Goal: Information Seeking & Learning: Learn about a topic

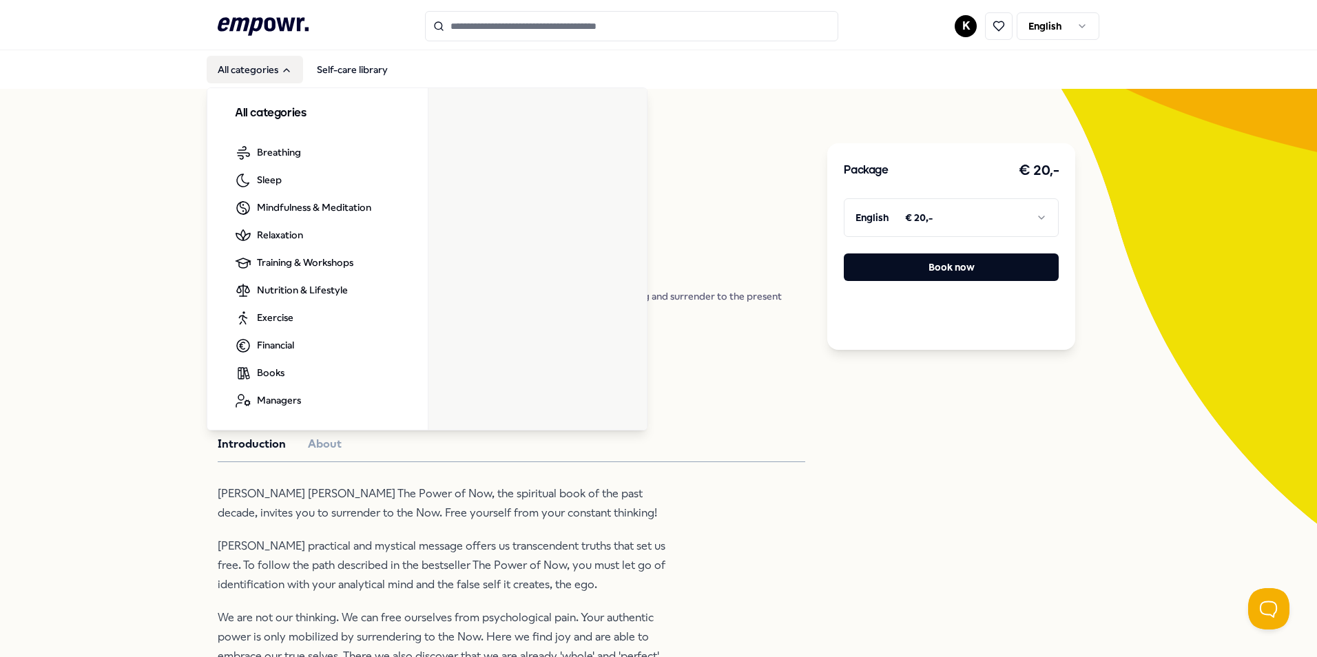
click at [244, 109] on h3 "All categories" at bounding box center [317, 114] width 165 height 18
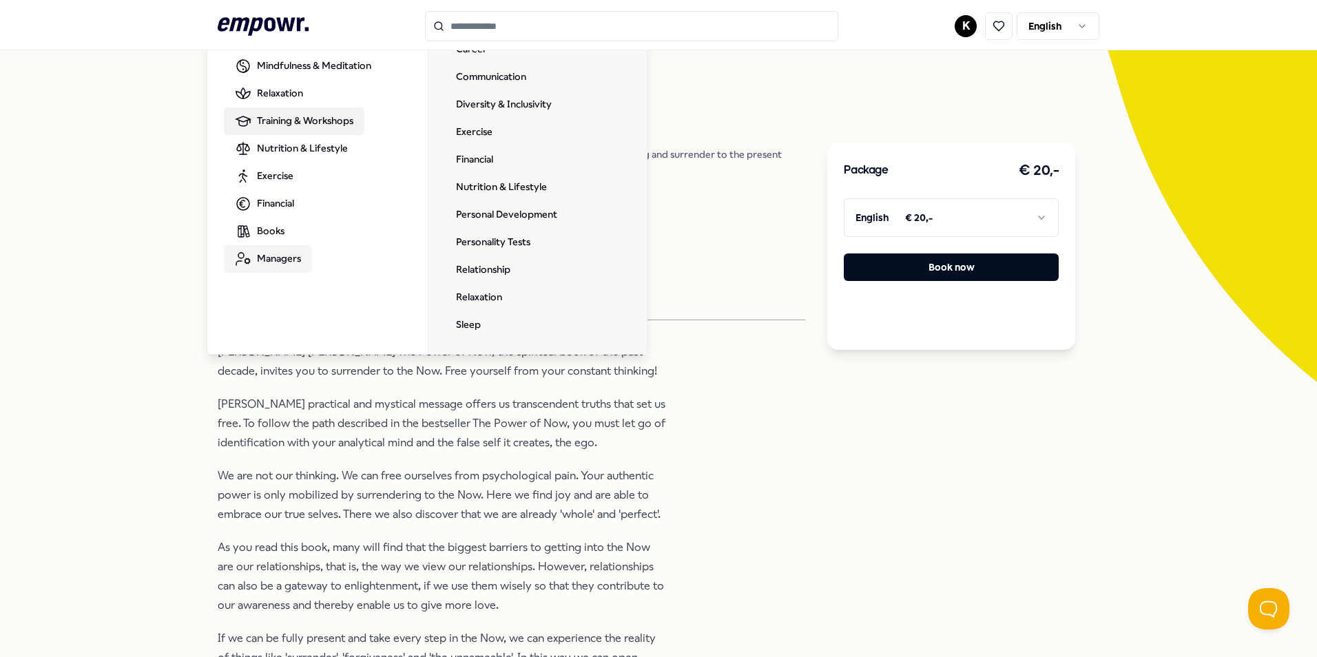
scroll to position [138, 0]
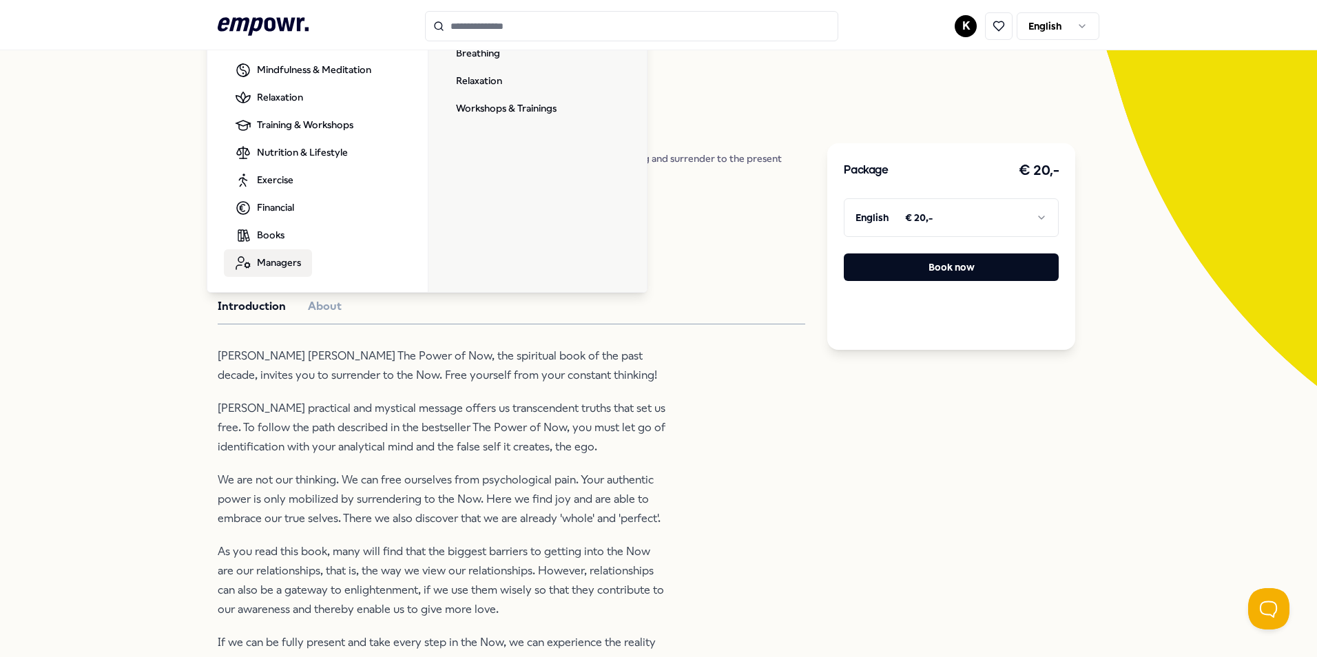
click at [280, 258] on span "Managers" at bounding box center [279, 262] width 44 height 15
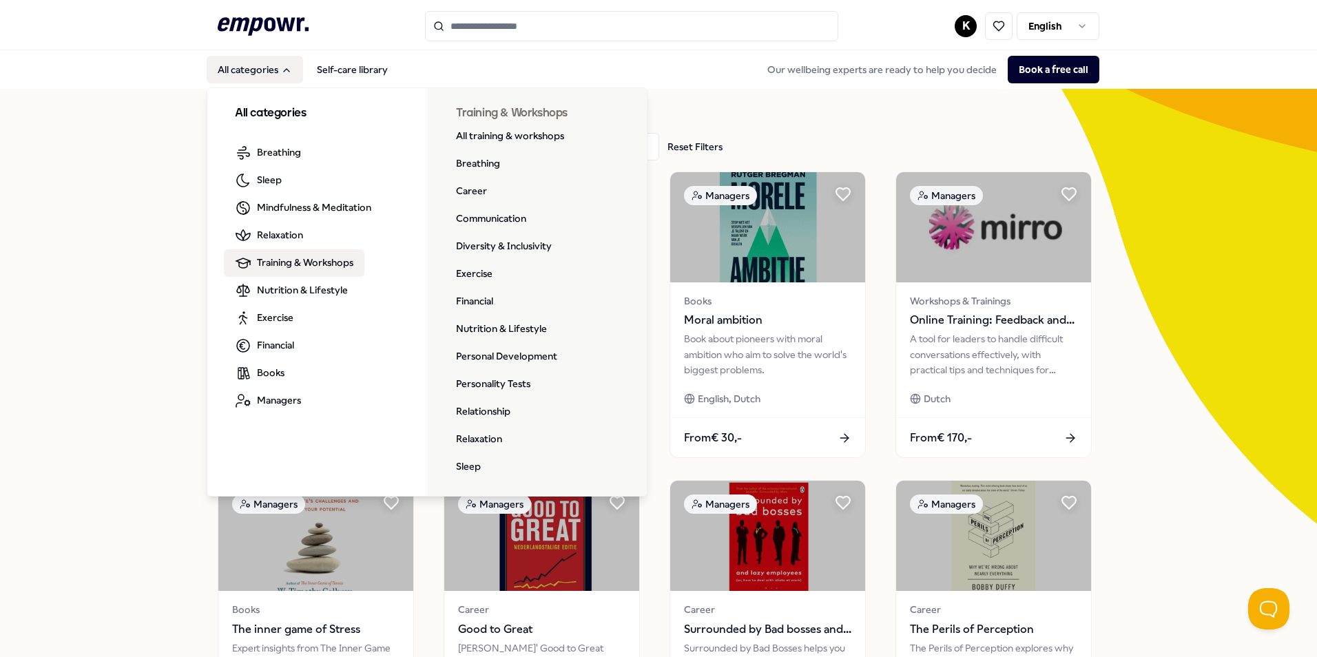
click at [268, 266] on span "Training & Workshops" at bounding box center [305, 262] width 96 height 15
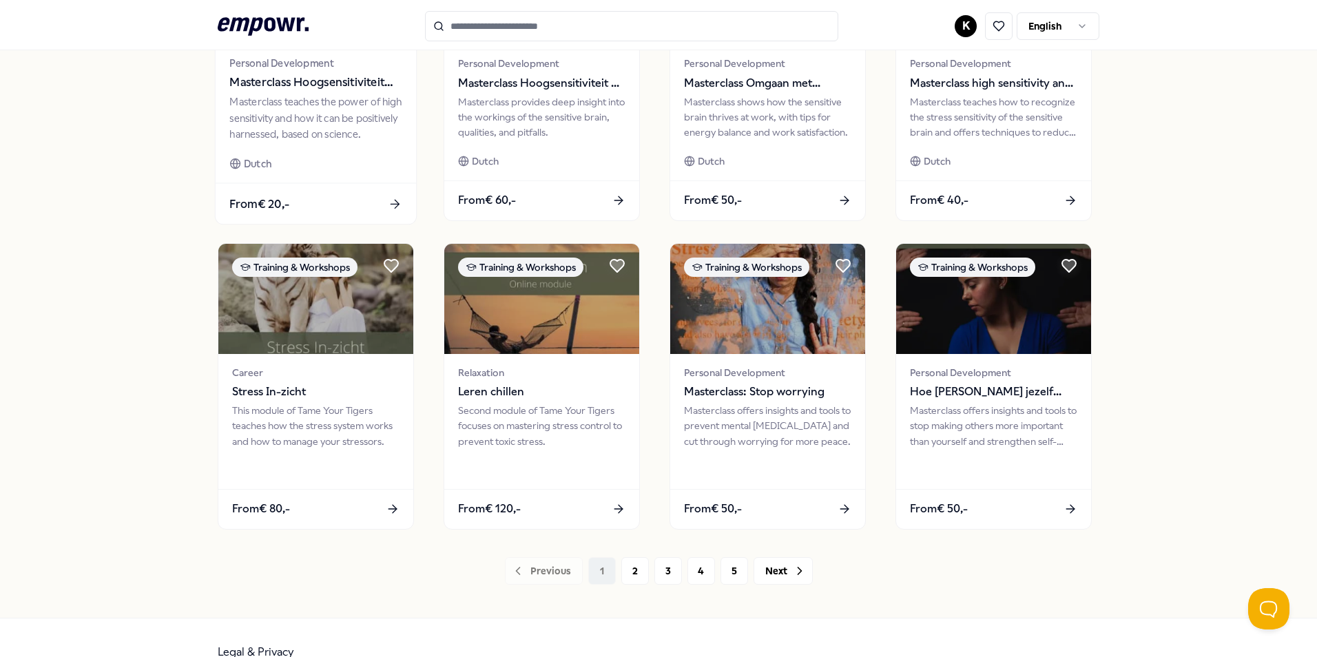
scroll to position [551, 0]
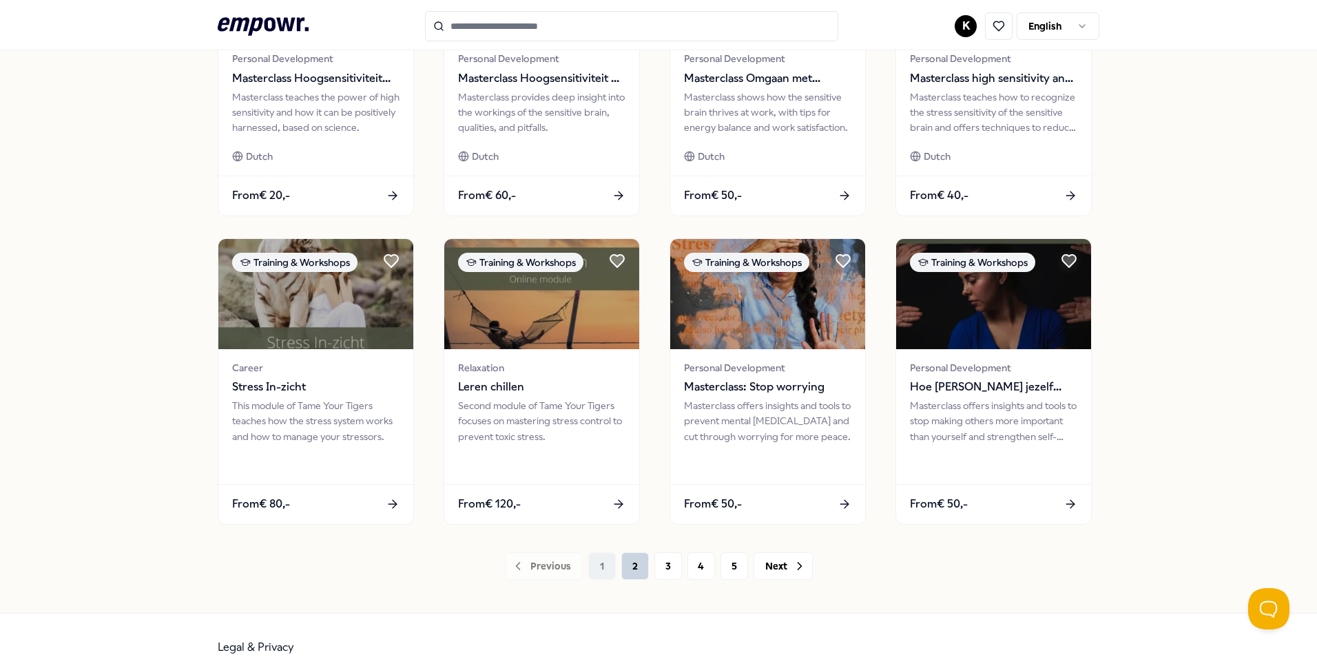
click at [621, 569] on button "2" at bounding box center [635, 566] width 28 height 28
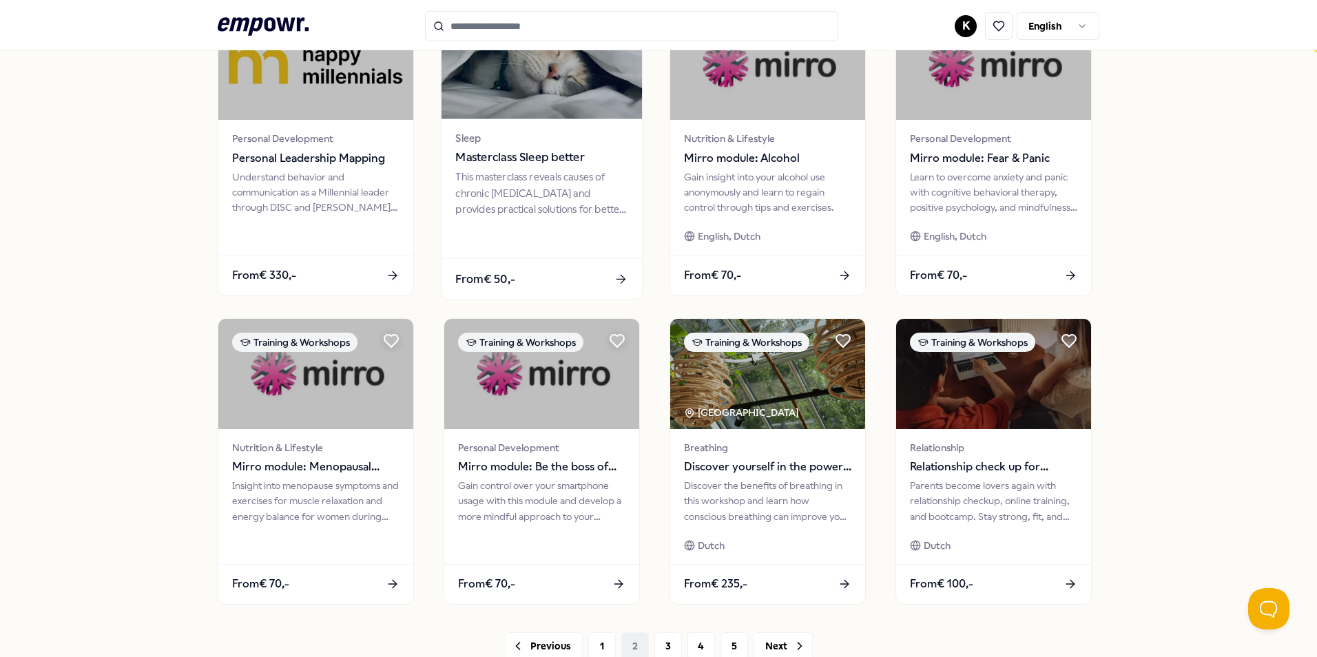
scroll to position [575, 0]
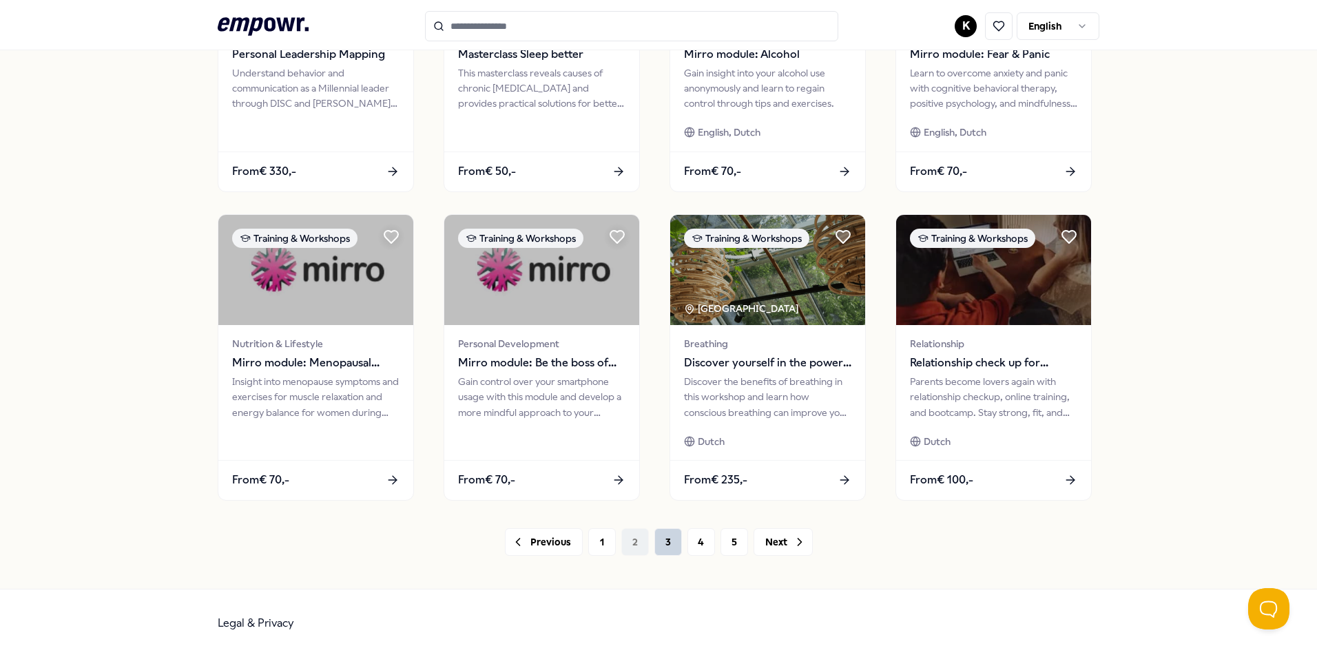
click at [669, 540] on button "3" at bounding box center [668, 542] width 28 height 28
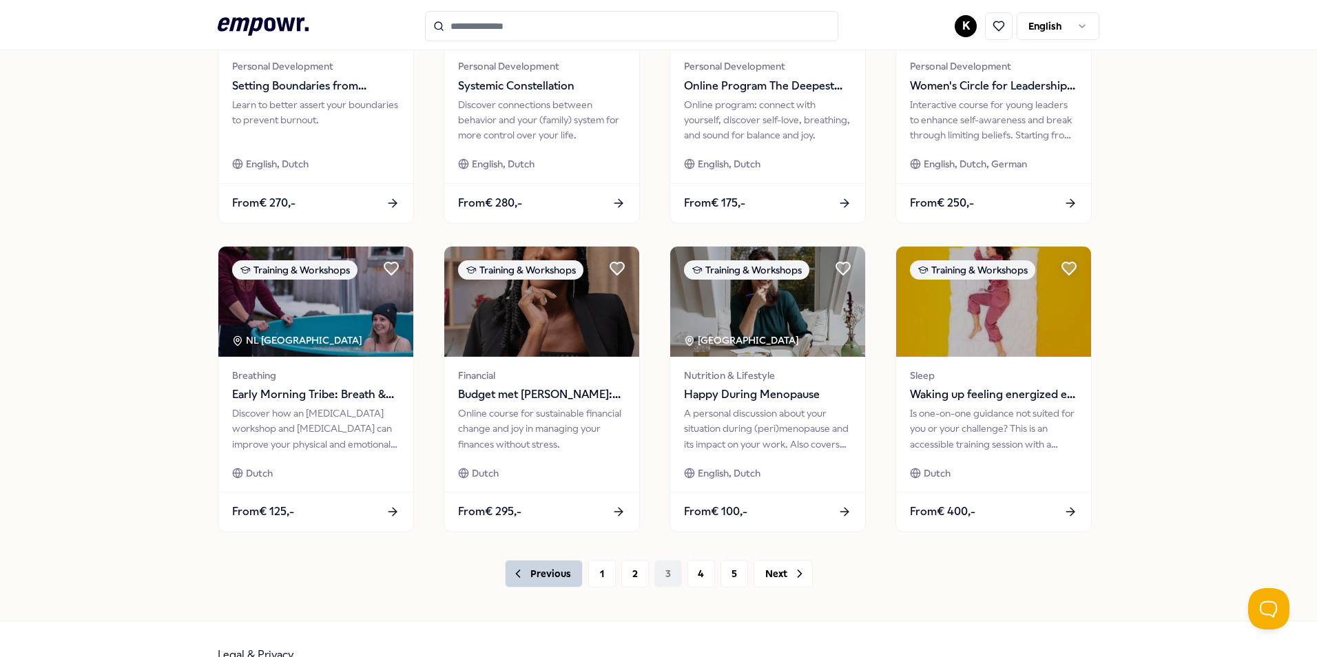
scroll to position [575, 0]
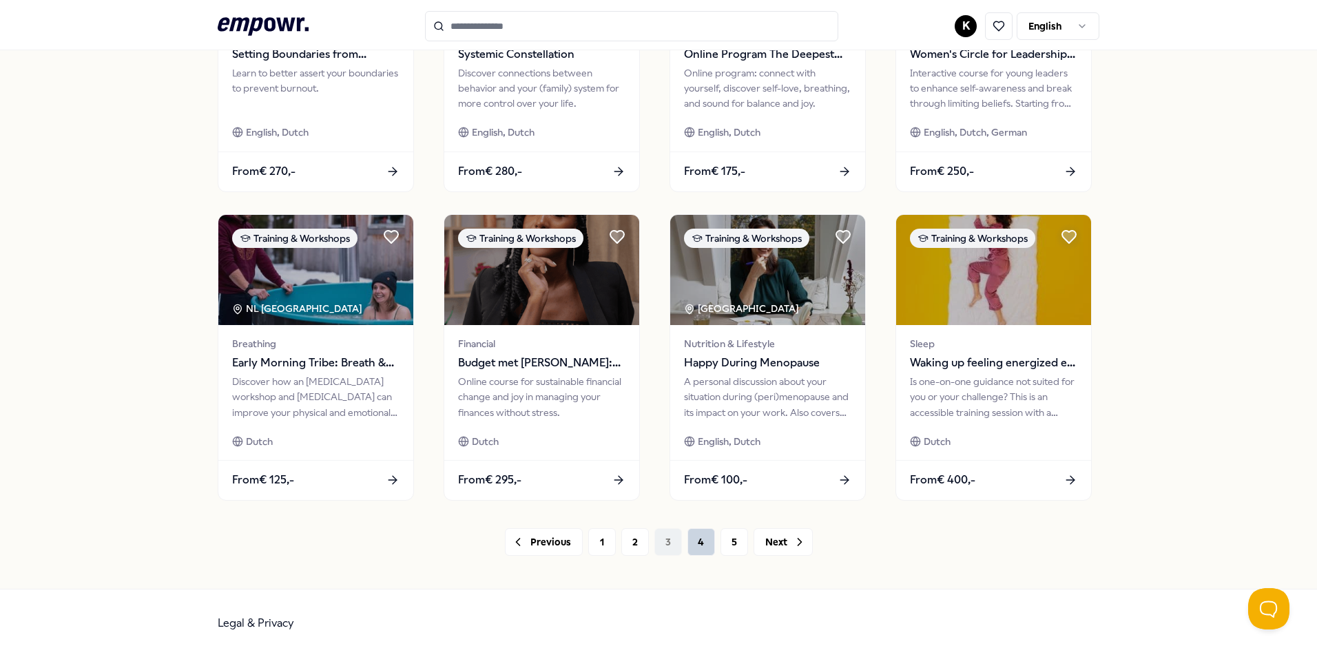
click at [695, 545] on button "4" at bounding box center [701, 542] width 28 height 28
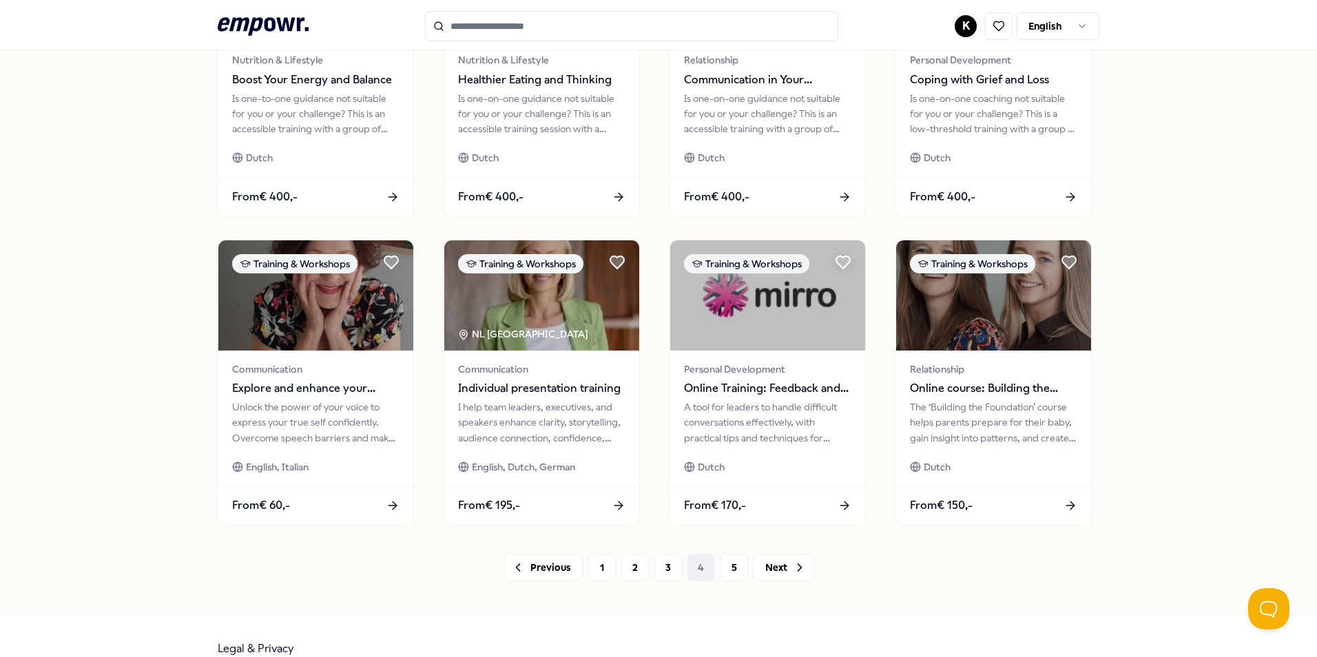
scroll to position [575, 0]
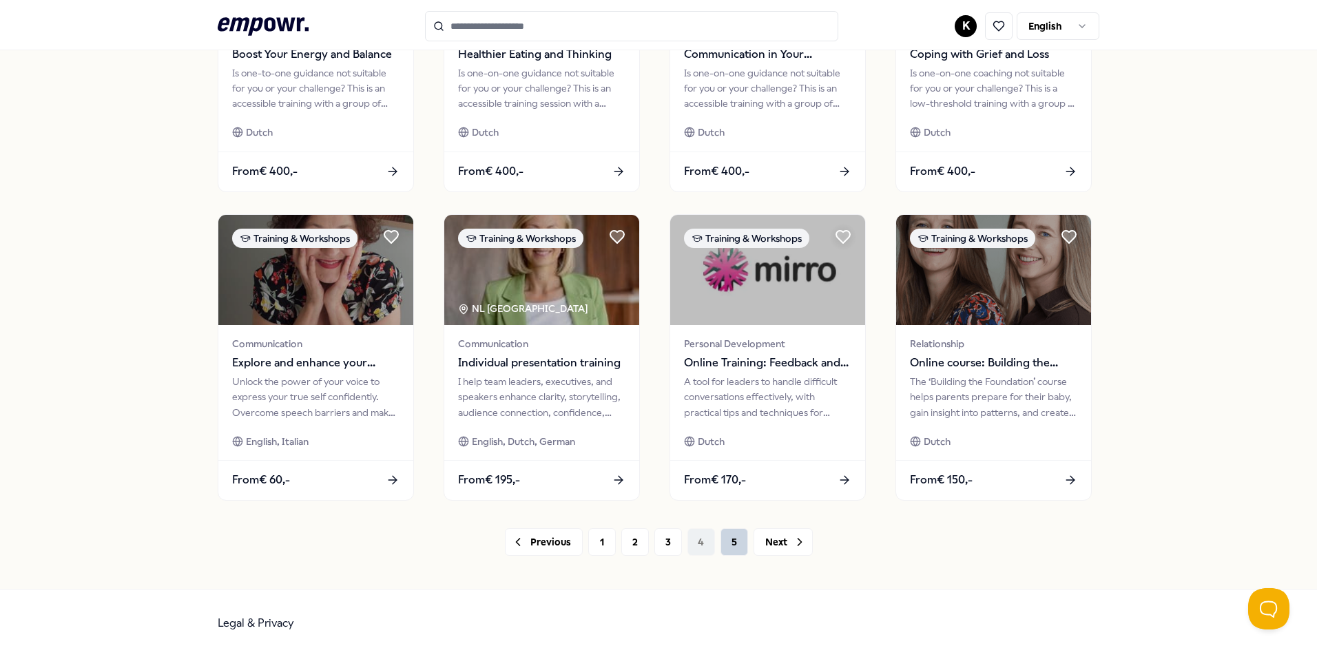
click at [730, 547] on button "5" at bounding box center [734, 542] width 28 height 28
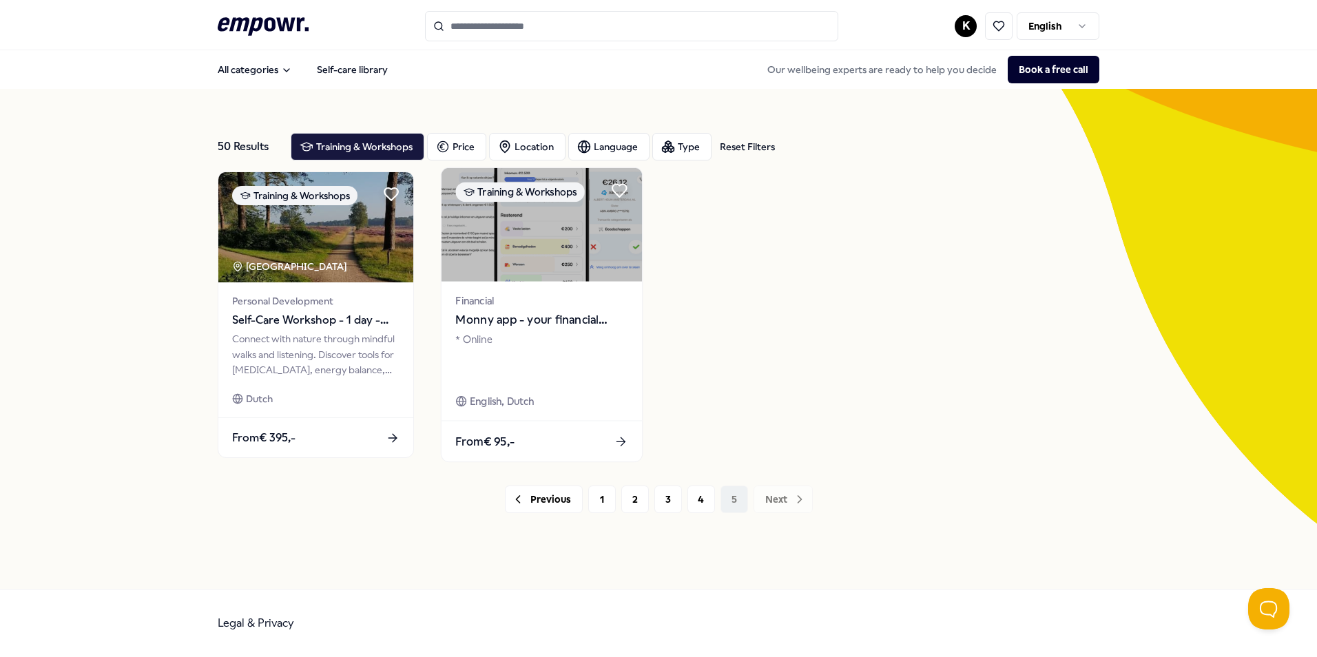
click at [520, 323] on span "Monny app - your financial assistent" at bounding box center [541, 320] width 172 height 18
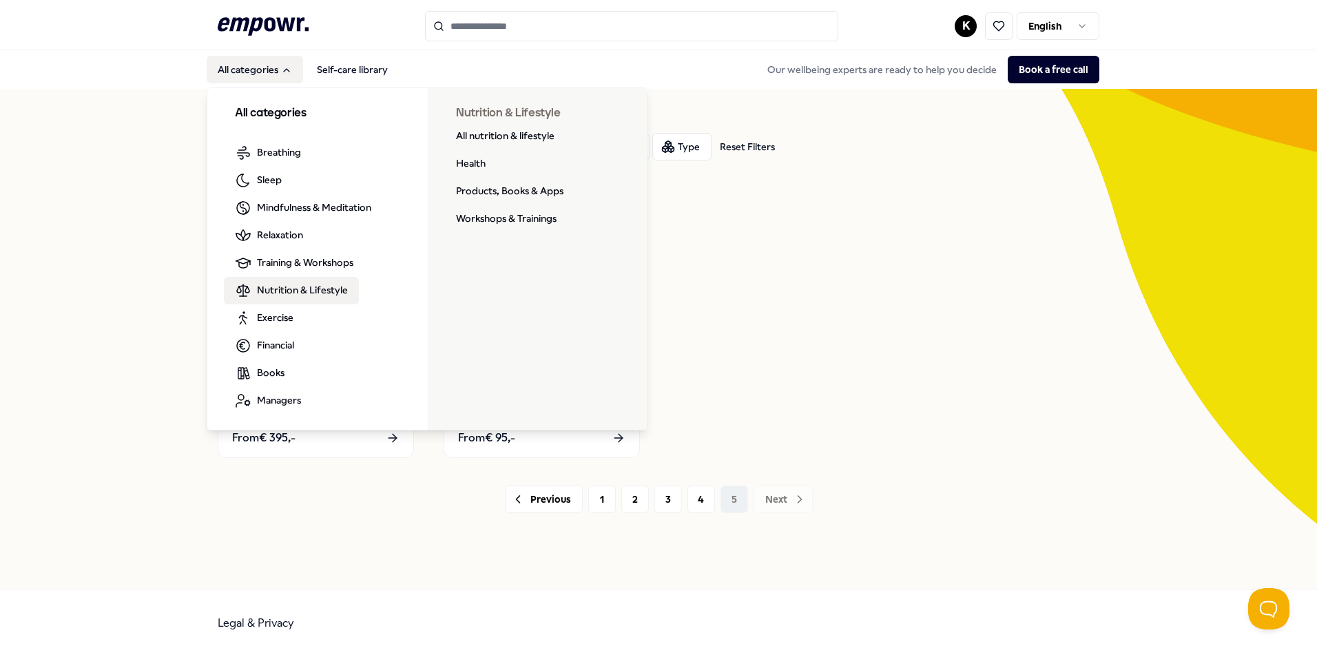
click at [308, 298] on link "Nutrition & Lifestyle" at bounding box center [291, 291] width 135 height 28
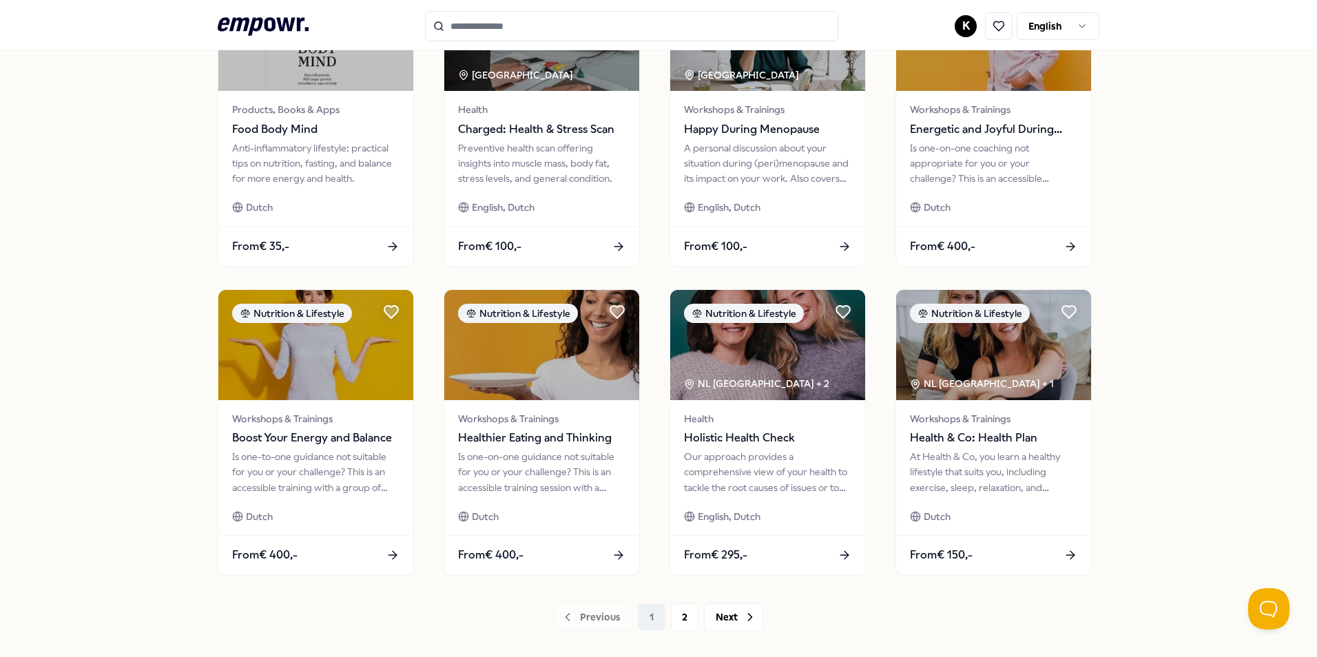
scroll to position [575, 0]
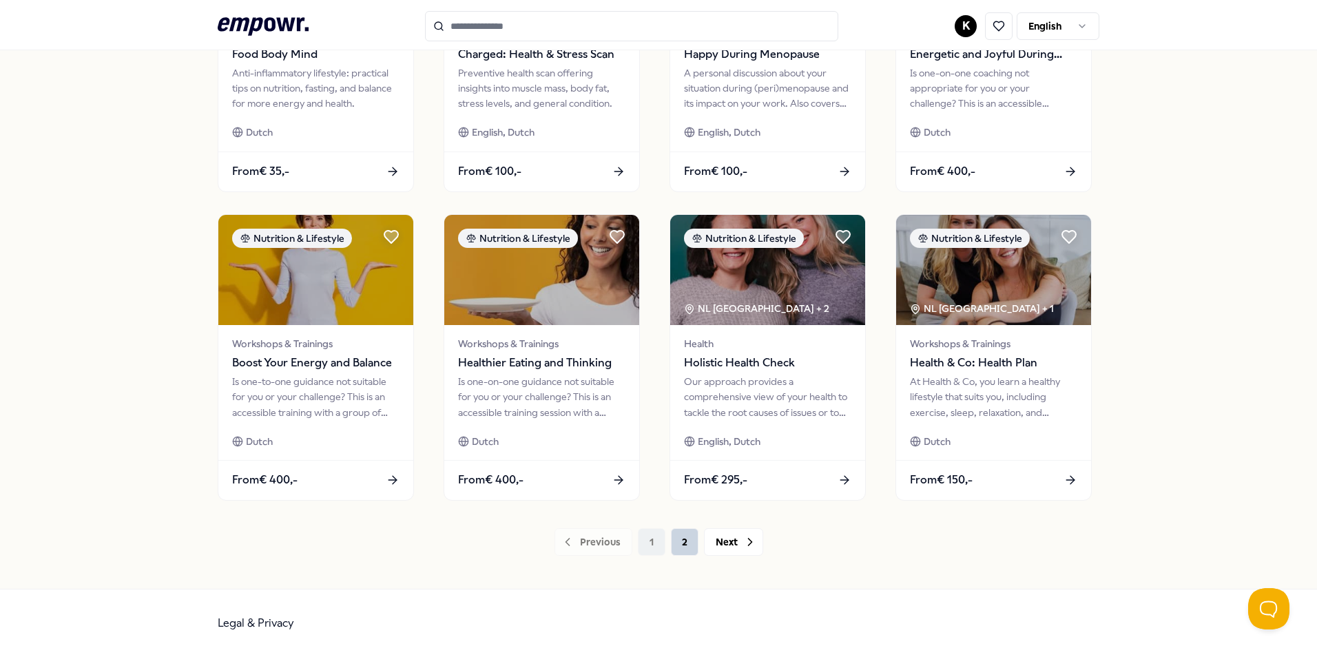
click at [674, 539] on button "2" at bounding box center [685, 542] width 28 height 28
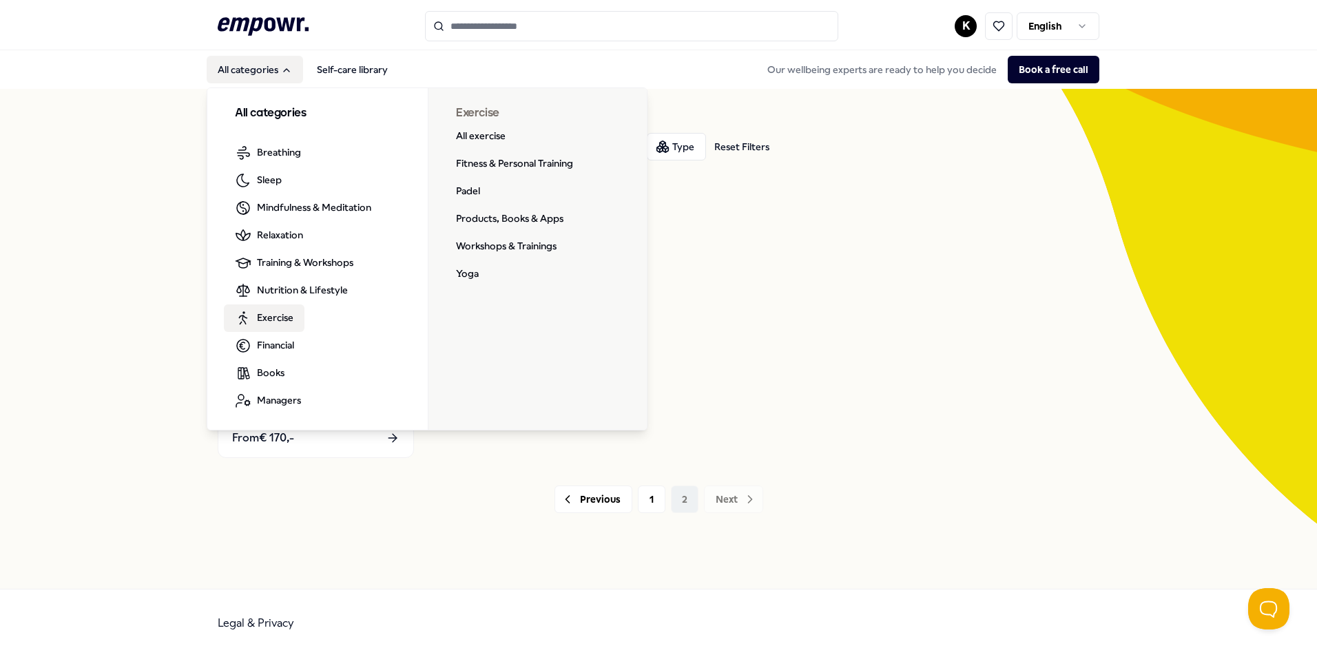
click at [298, 322] on link "Exercise" at bounding box center [264, 318] width 81 height 28
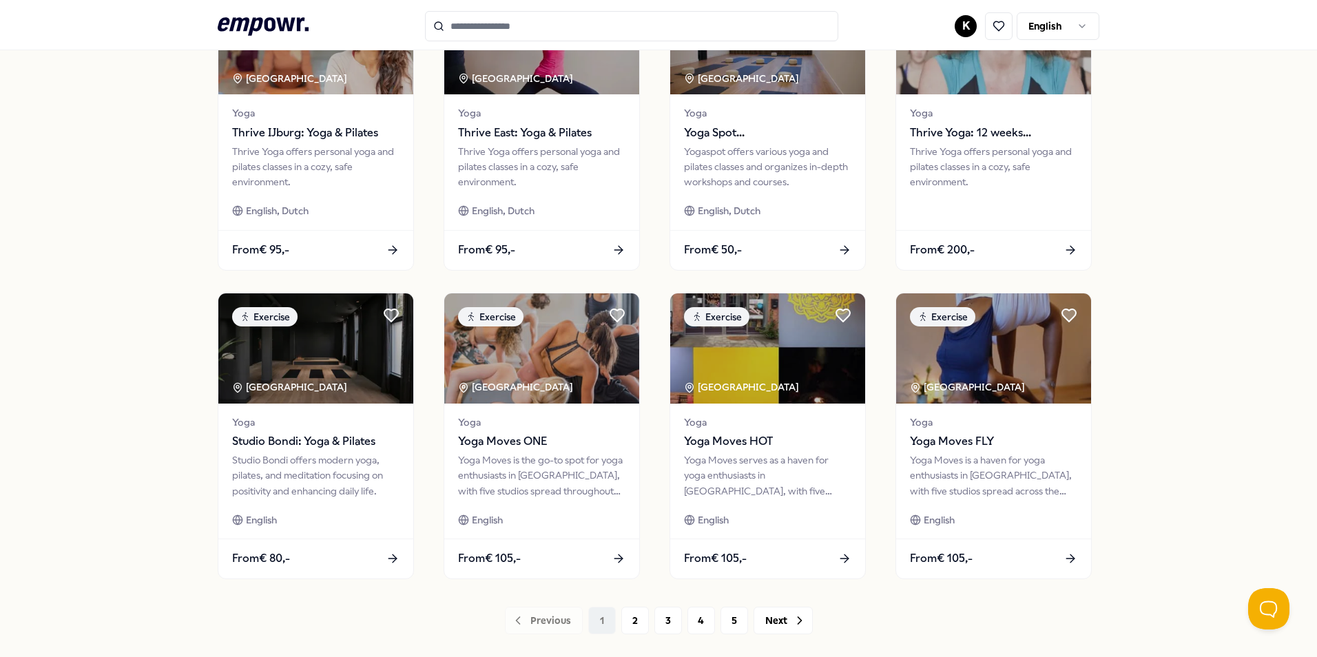
scroll to position [551, 0]
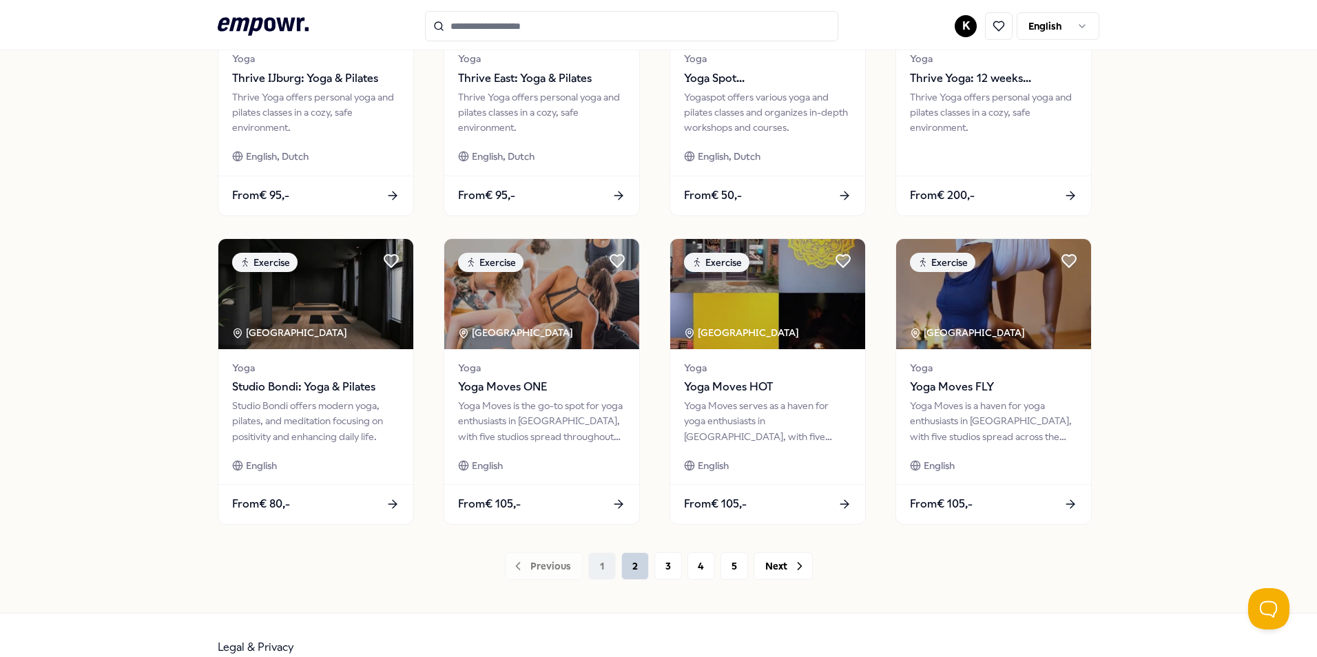
click at [627, 568] on button "2" at bounding box center [635, 566] width 28 height 28
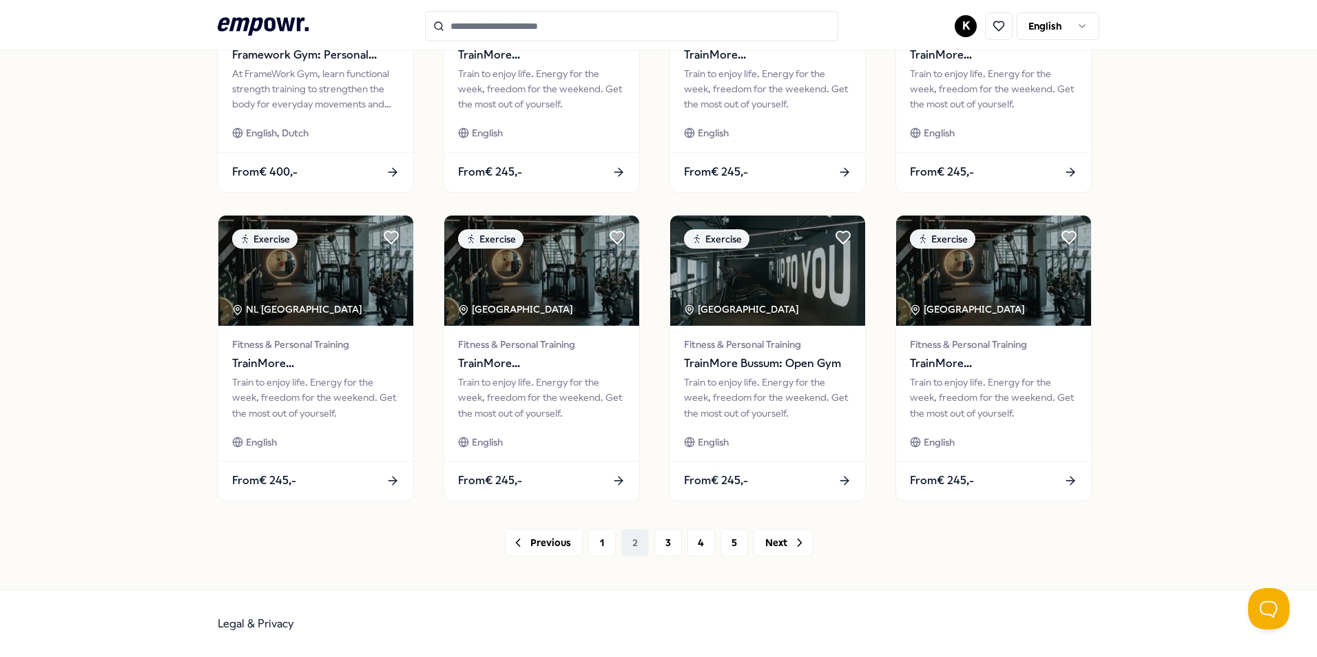
scroll to position [575, 0]
click at [673, 551] on button "3" at bounding box center [668, 542] width 28 height 28
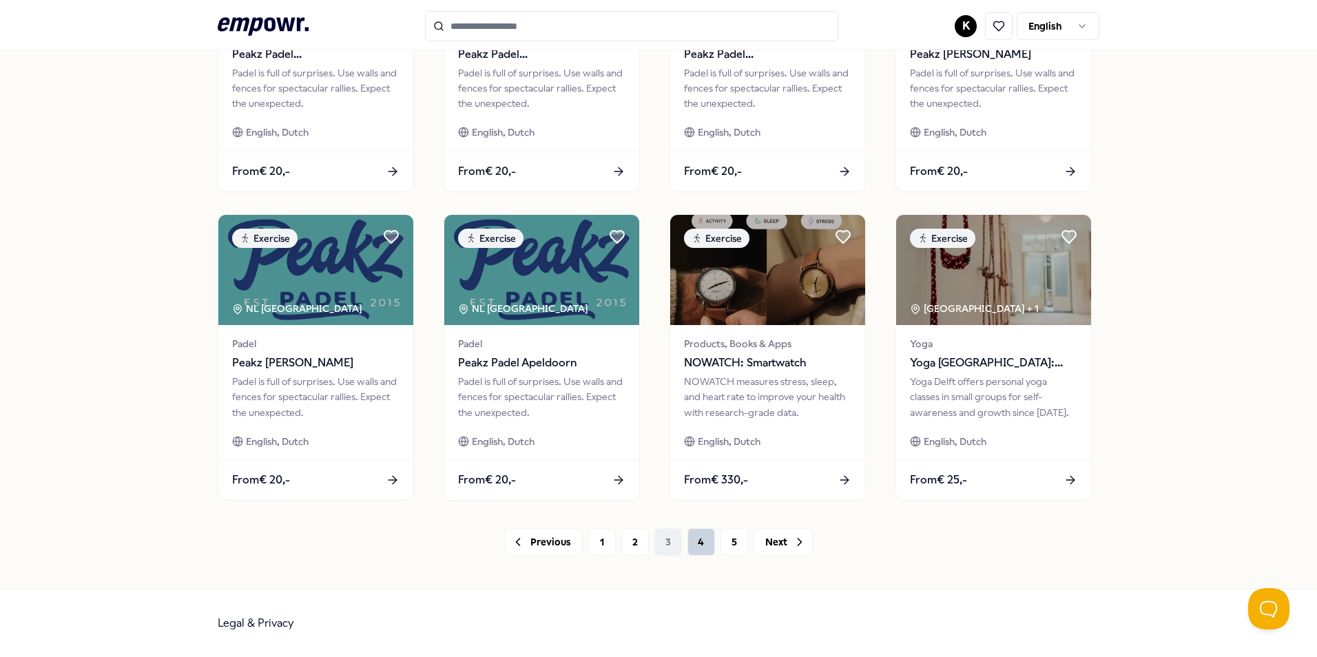
click at [690, 540] on button "4" at bounding box center [701, 542] width 28 height 28
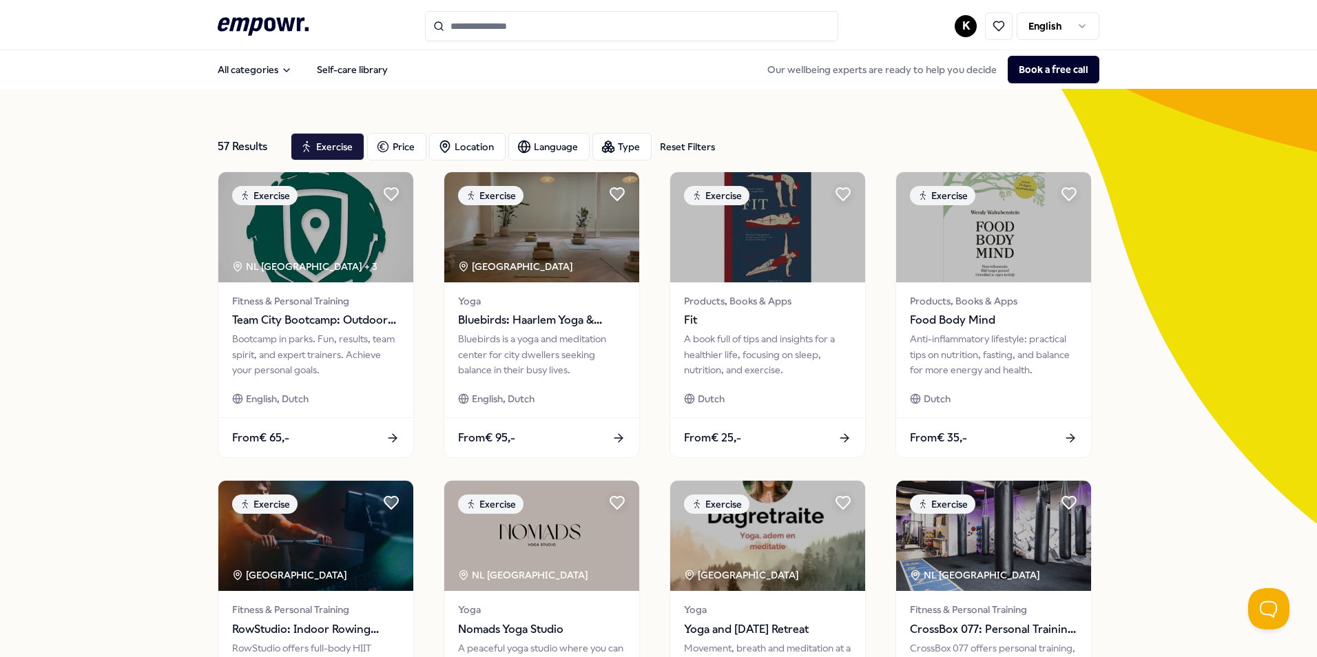
scroll to position [551, 0]
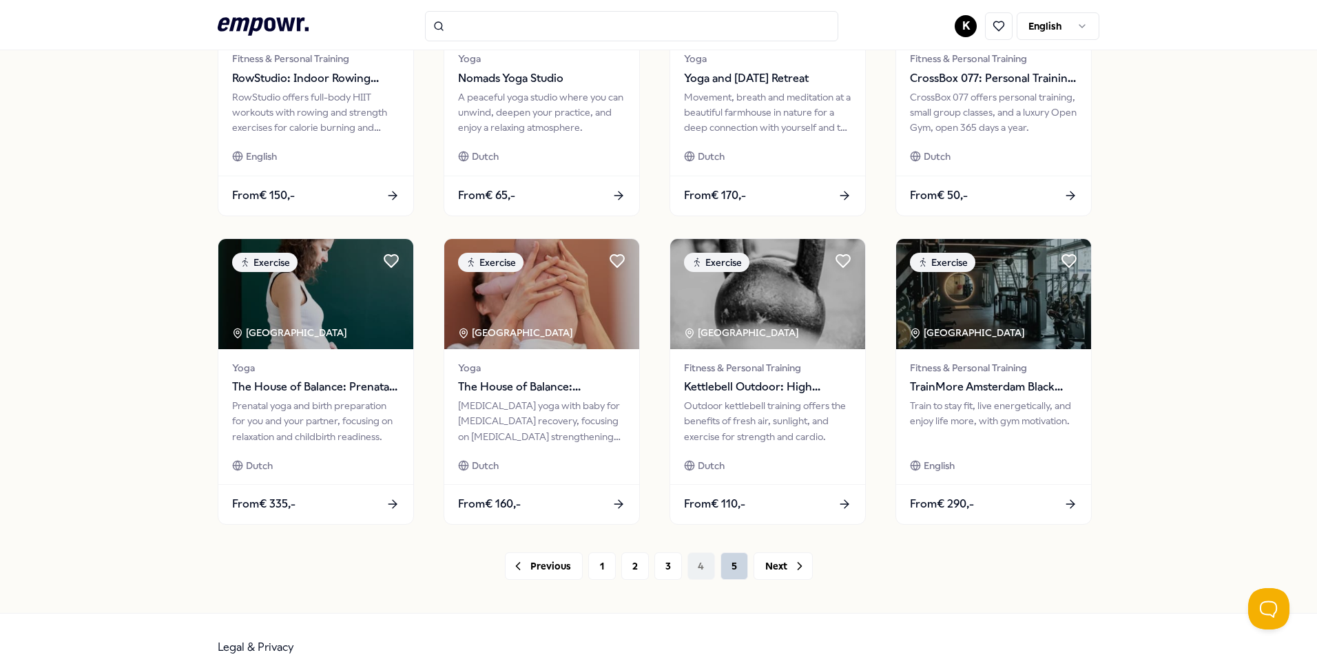
click at [726, 563] on button "5" at bounding box center [734, 566] width 28 height 28
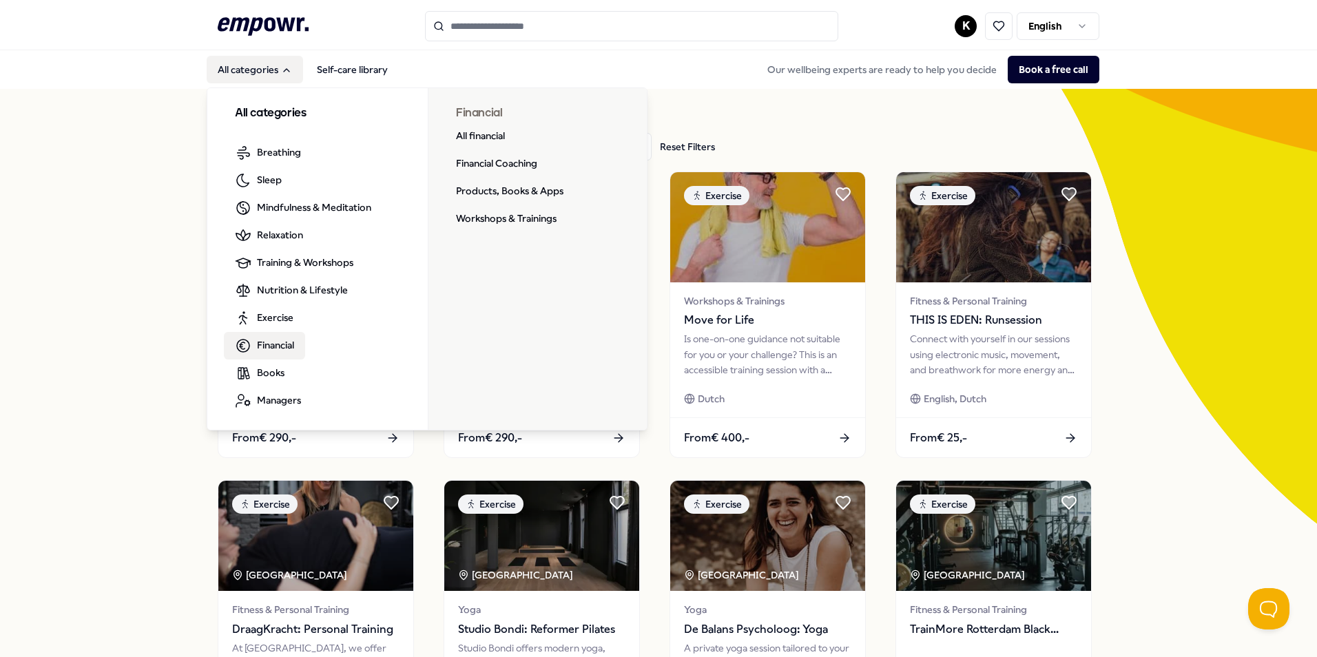
click at [294, 343] on link "Financial" at bounding box center [264, 346] width 81 height 28
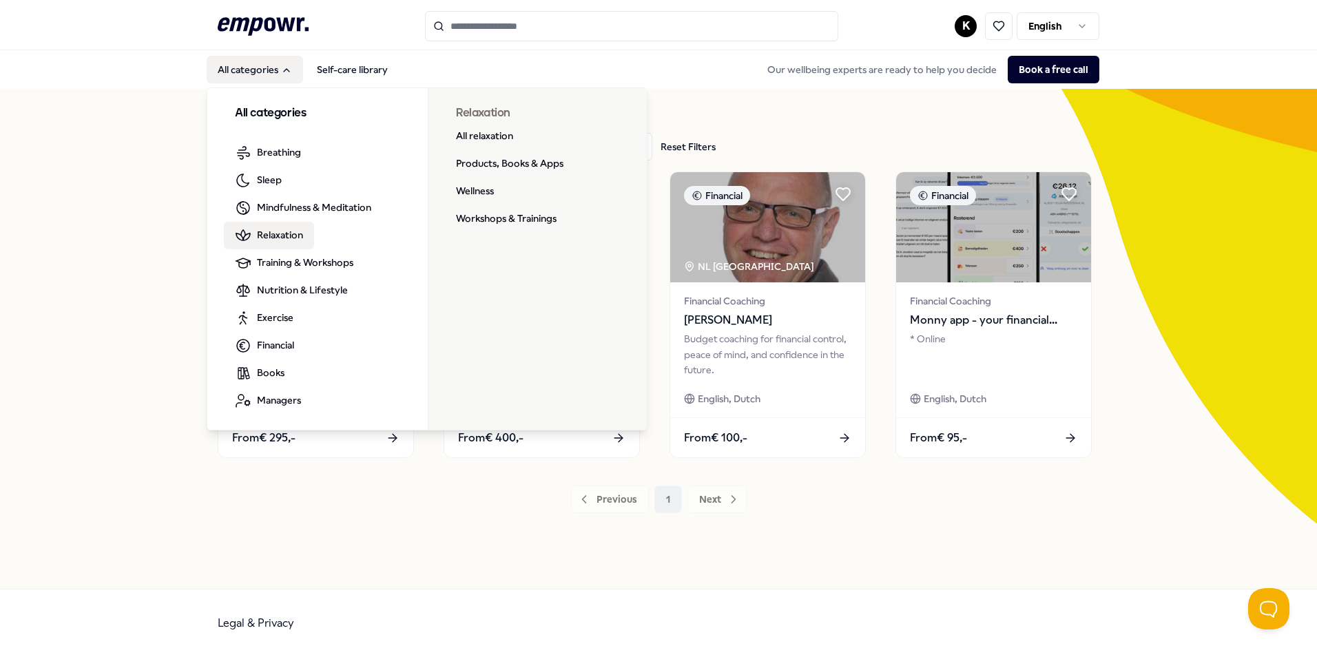
click at [287, 233] on span "Relaxation" at bounding box center [280, 234] width 46 height 15
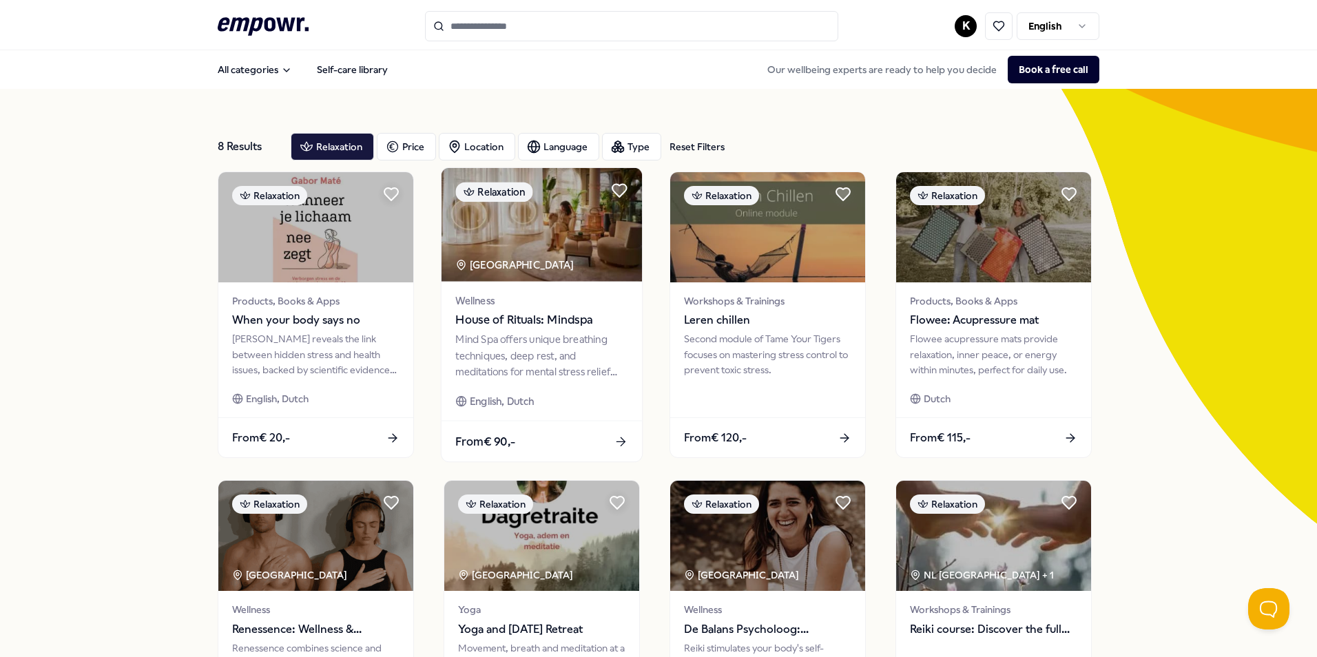
click at [584, 366] on div "Mind Spa offers unique breathing techniques, deep rest, and meditations for men…" at bounding box center [541, 356] width 172 height 48
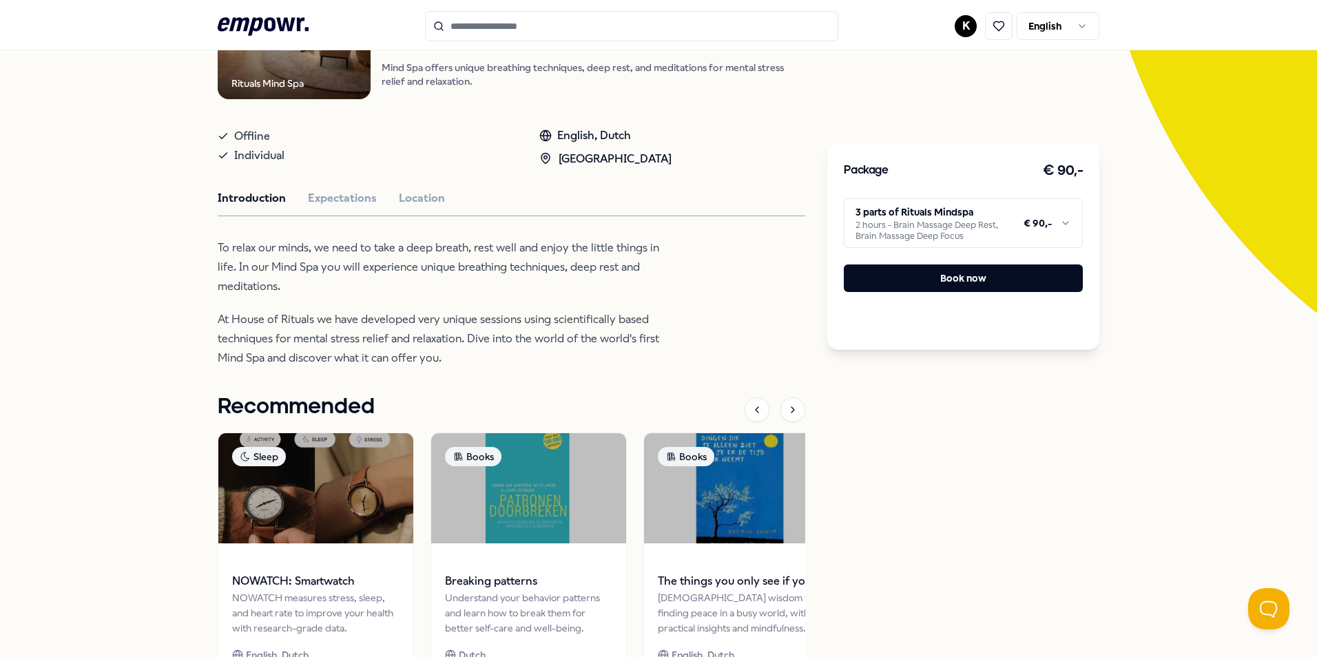
scroll to position [207, 0]
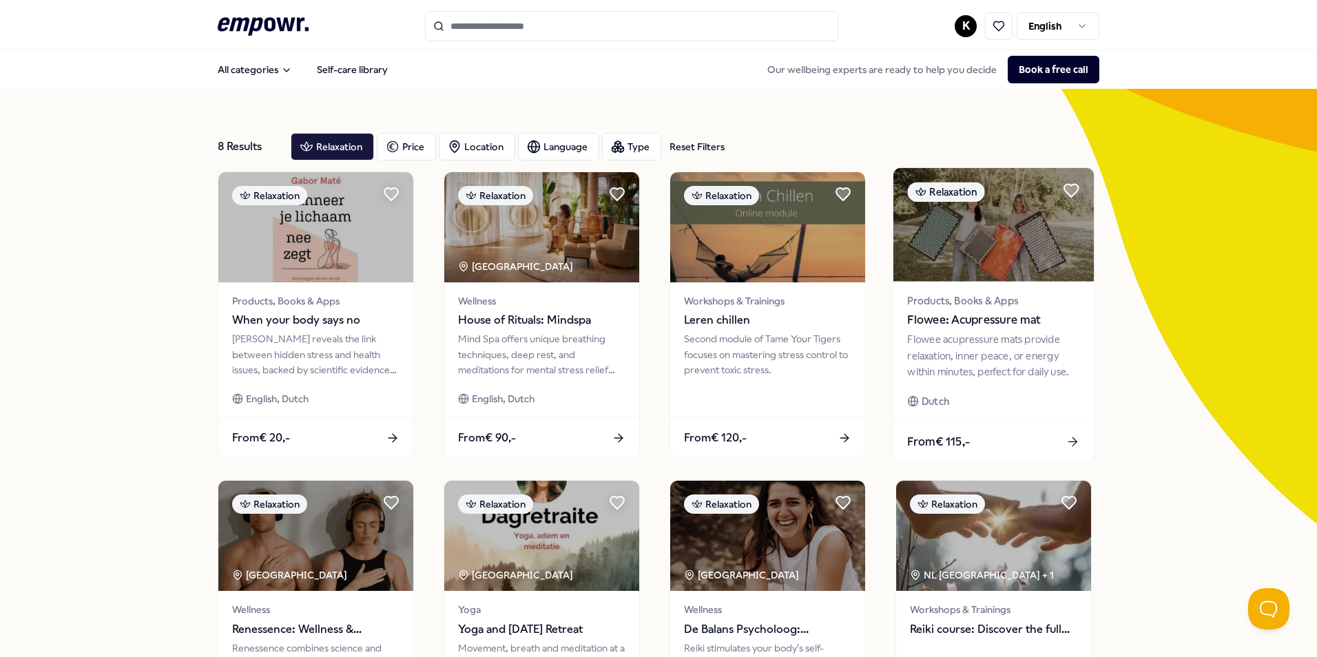
click at [961, 304] on span "Products, Books & Apps" at bounding box center [993, 301] width 172 height 16
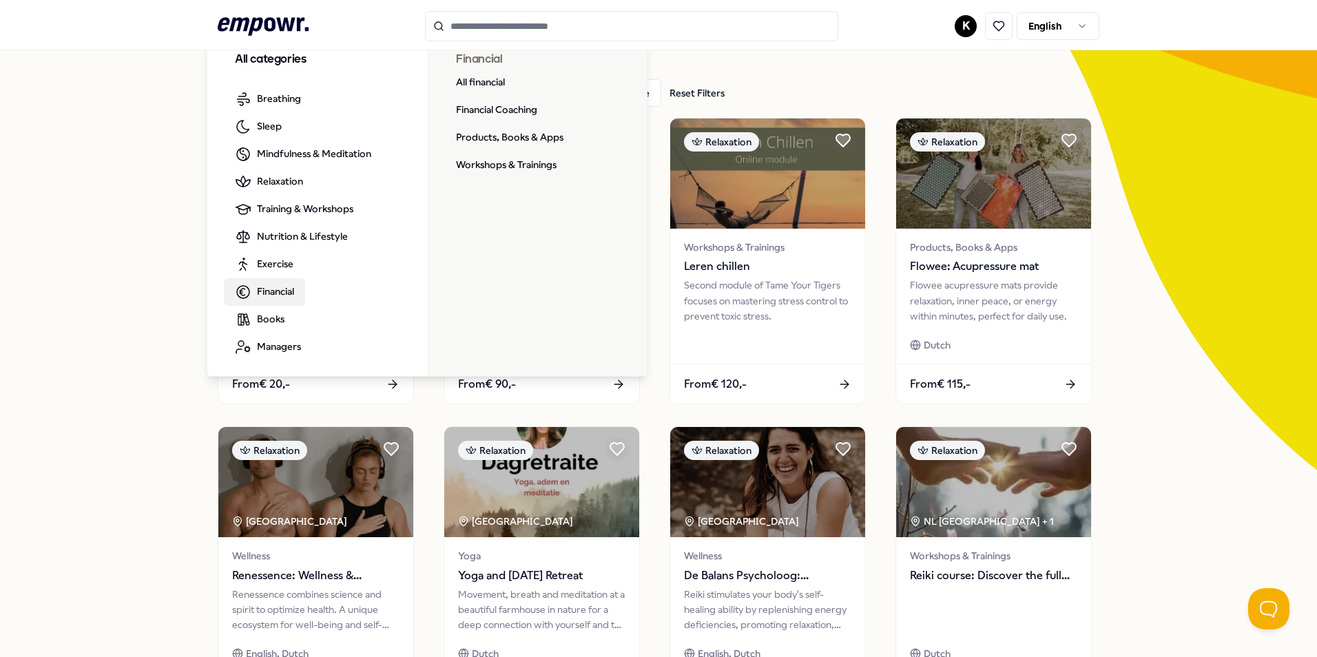
scroll to position [69, 0]
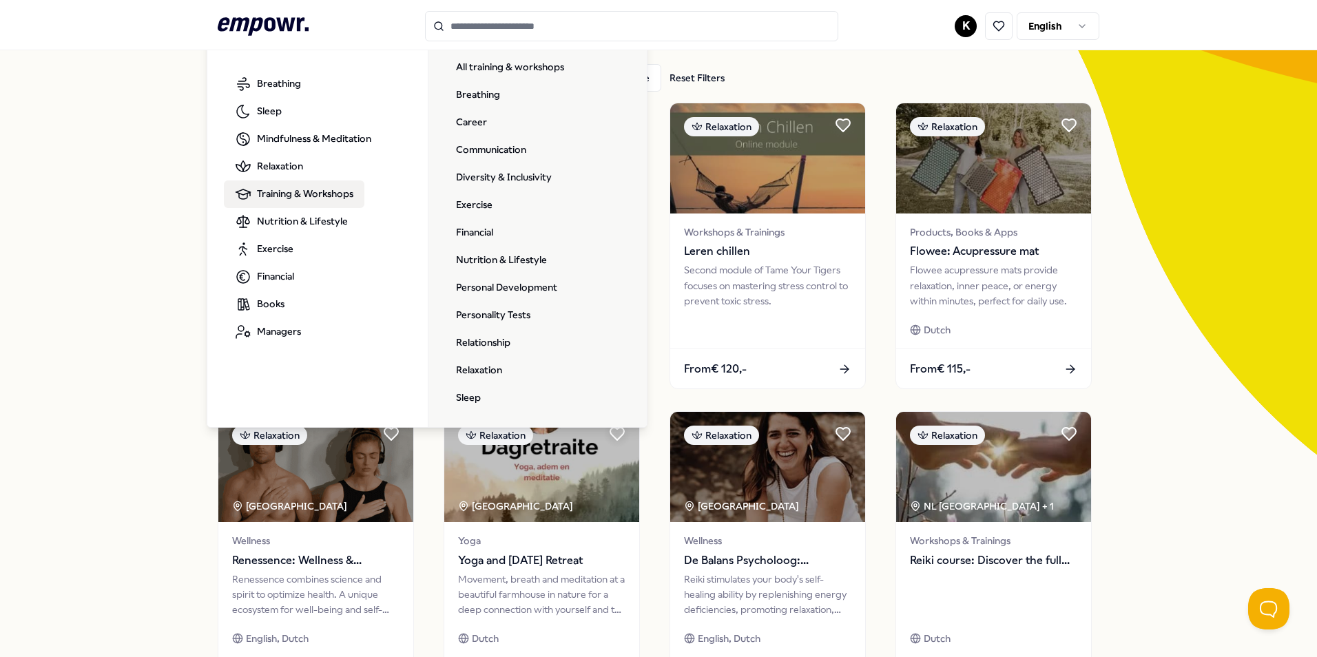
click at [308, 194] on span "Training & Workshops" at bounding box center [305, 193] width 96 height 15
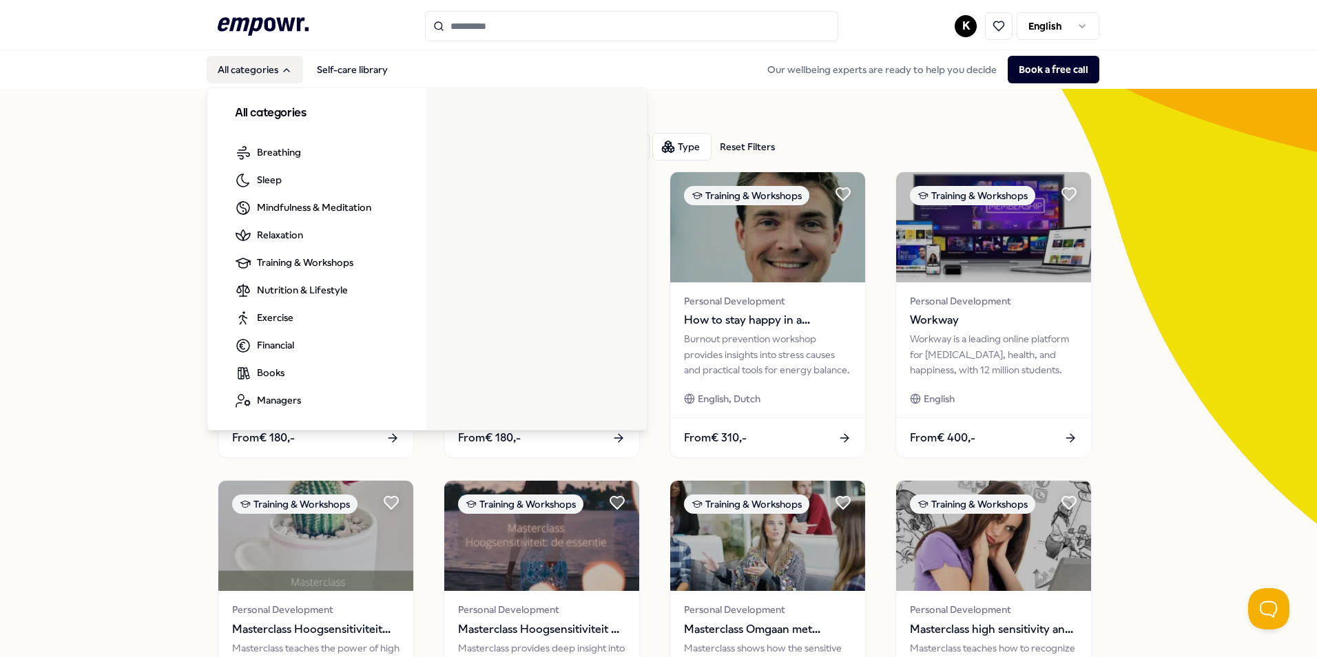
click at [241, 78] on button "All categories" at bounding box center [255, 70] width 96 height 28
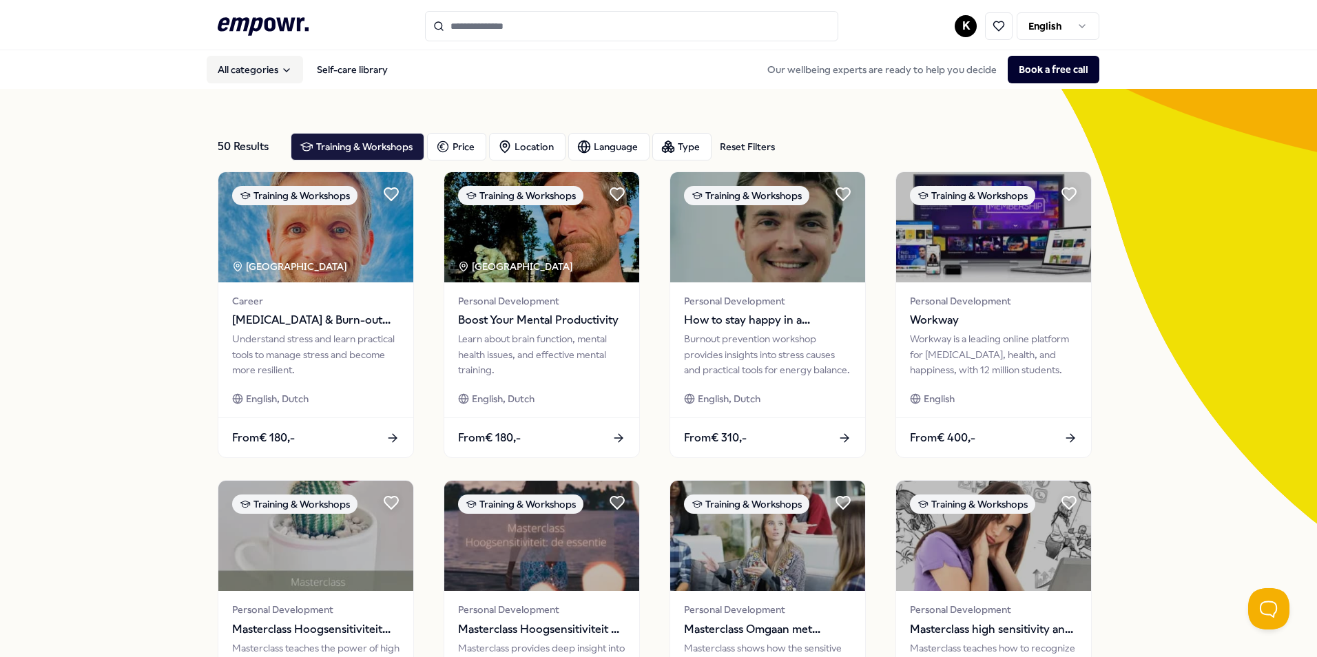
click at [241, 78] on button "All categories" at bounding box center [255, 70] width 96 height 28
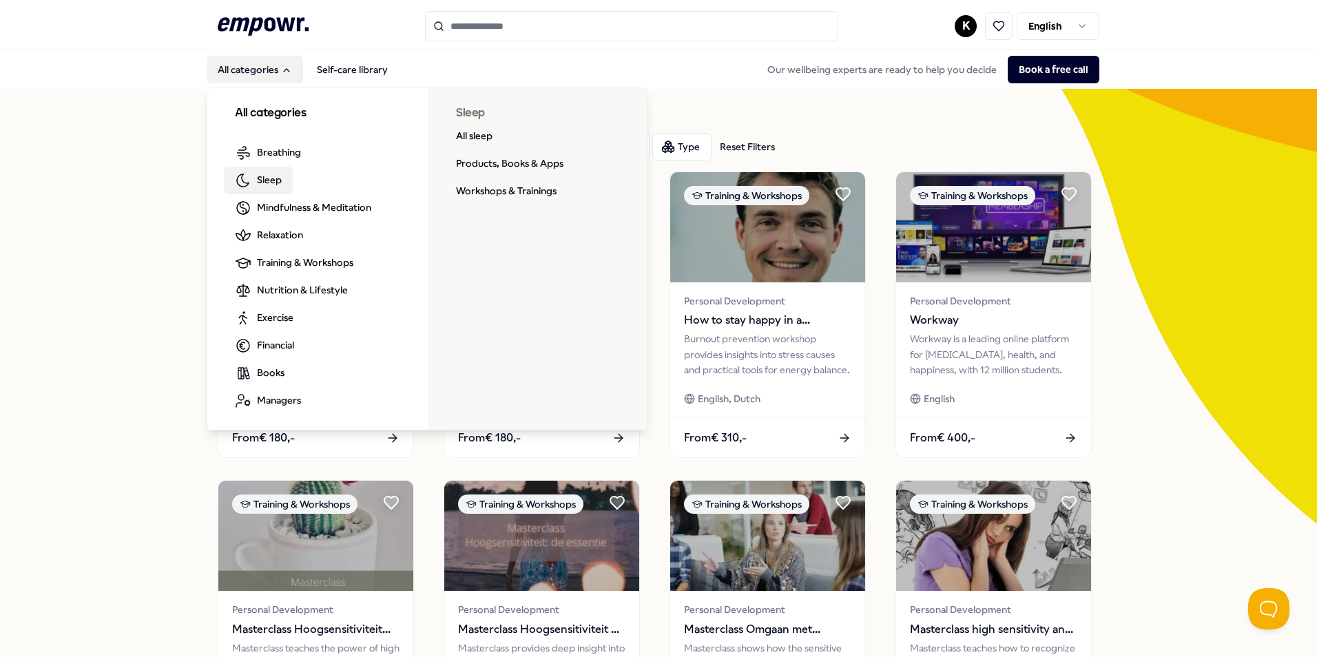
click at [286, 185] on link "Sleep" at bounding box center [258, 181] width 69 height 28
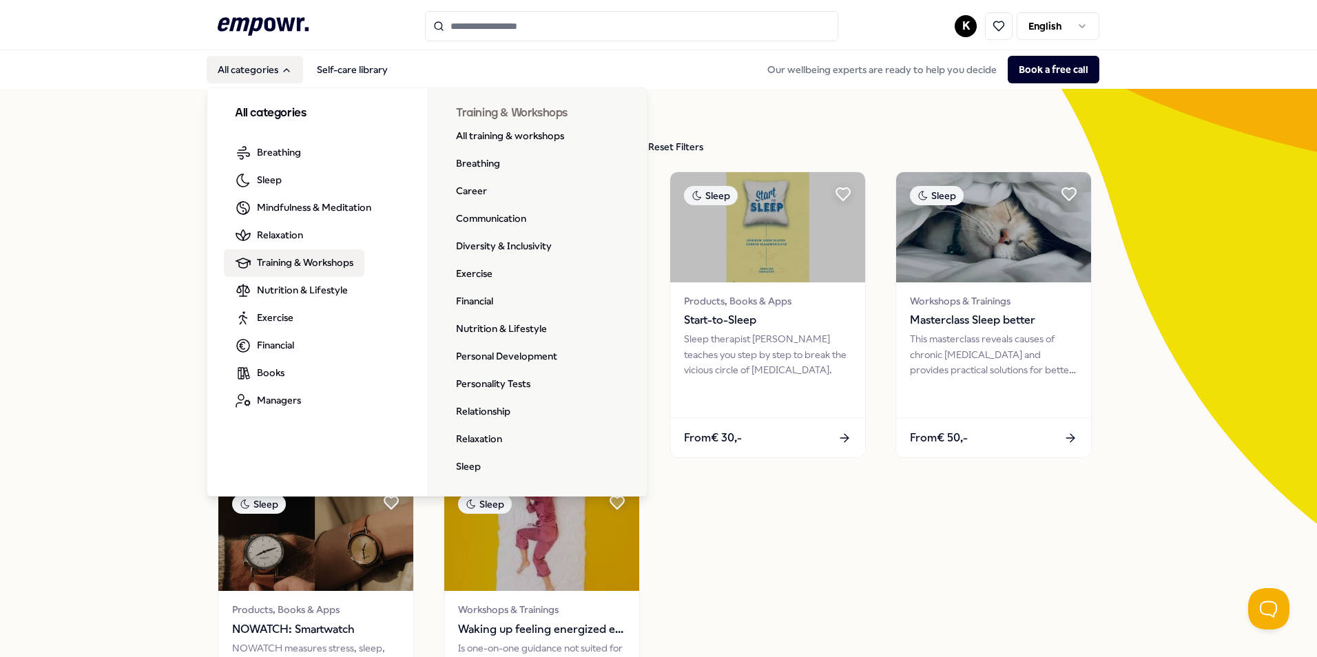
click at [278, 260] on span "Training & Workshops" at bounding box center [305, 262] width 96 height 15
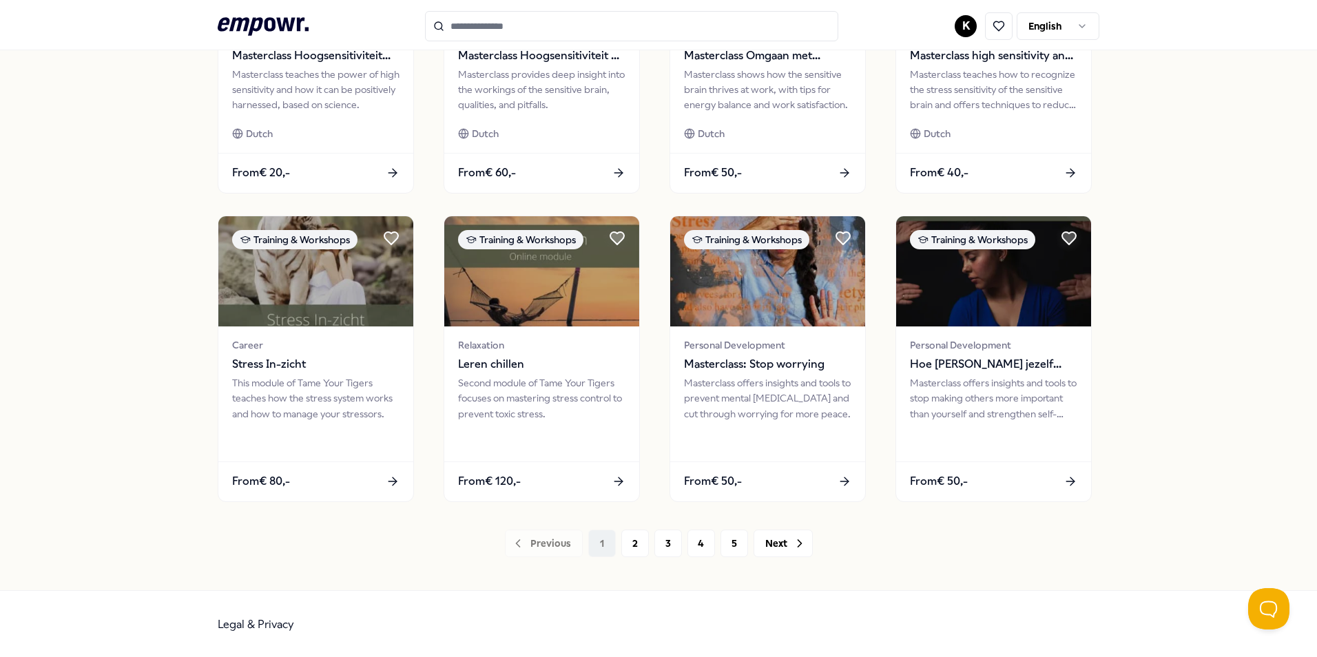
scroll to position [575, 0]
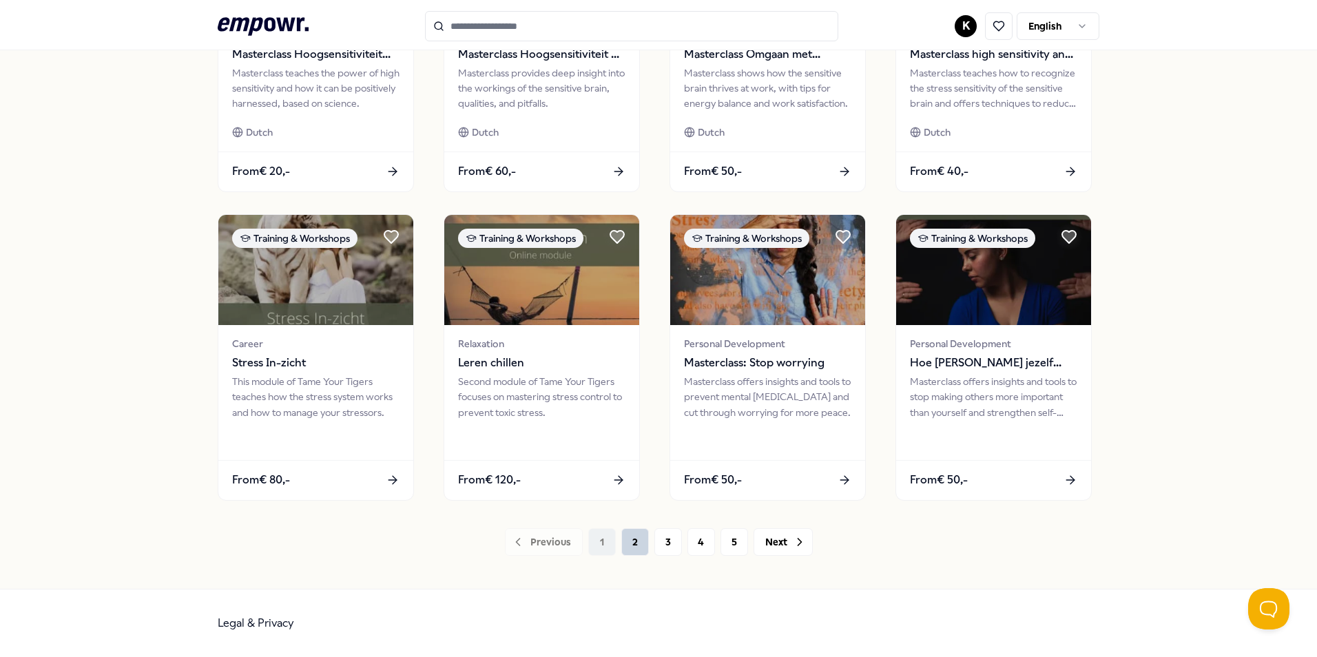
click at [621, 548] on button "2" at bounding box center [635, 542] width 28 height 28
